Goal: Find specific page/section: Find specific page/section

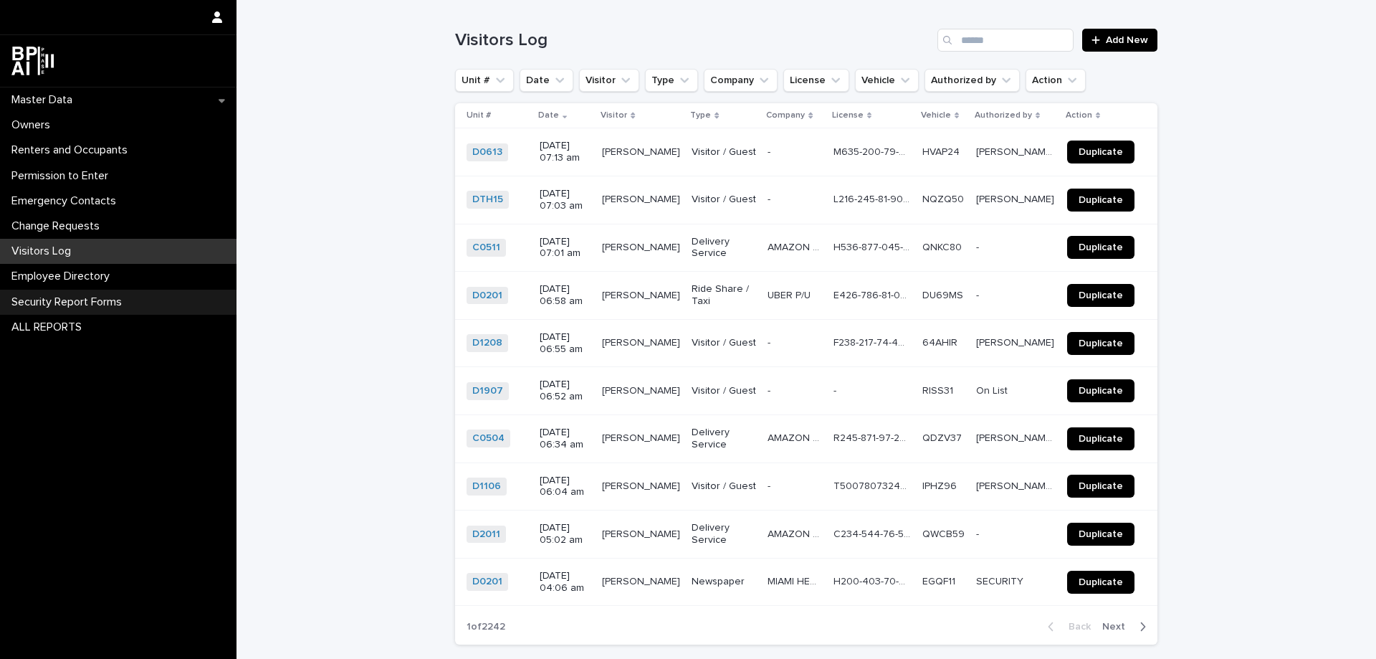
click at [72, 303] on p "Security Report Forms" at bounding box center [70, 302] width 128 height 14
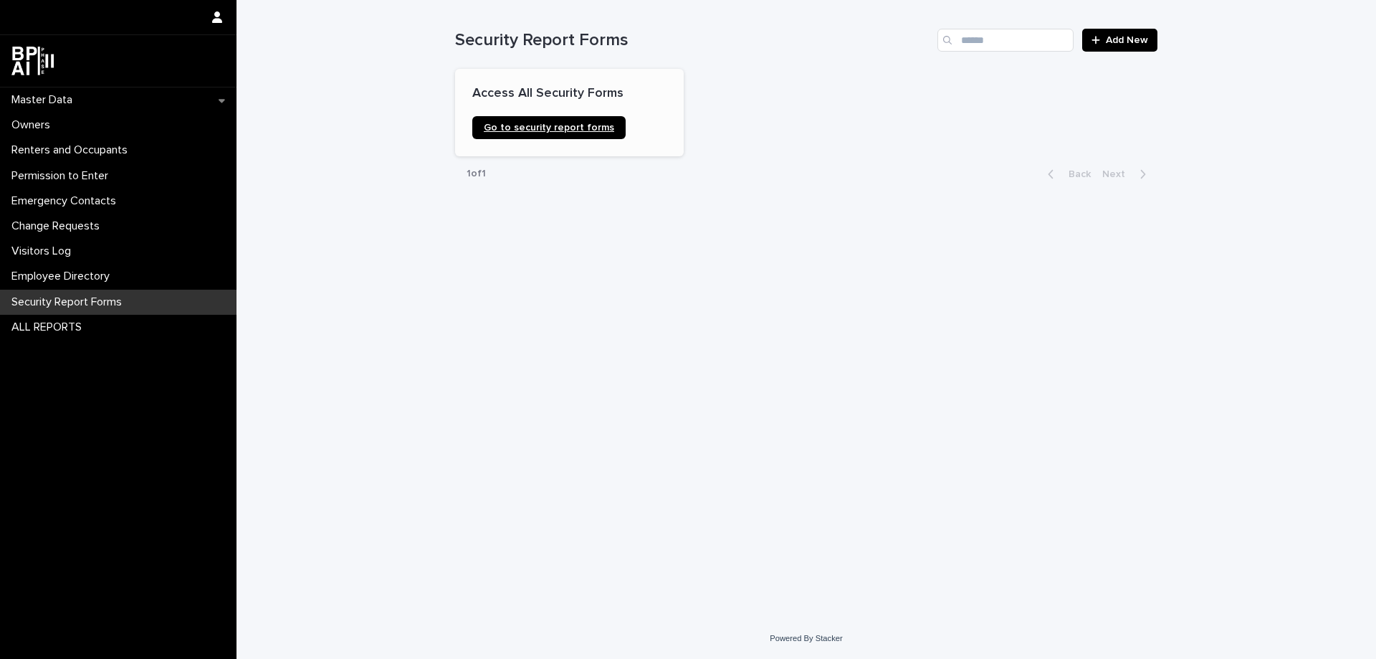
click at [550, 124] on span "Go to security report forms" at bounding box center [549, 128] width 130 height 10
